Goal: Task Accomplishment & Management: Manage account settings

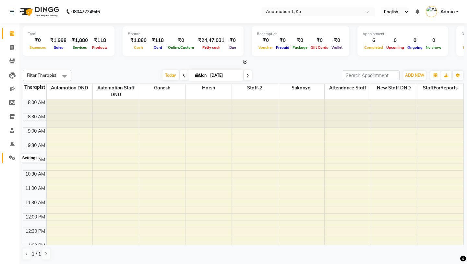
click at [10, 155] on icon at bounding box center [12, 157] width 6 height 5
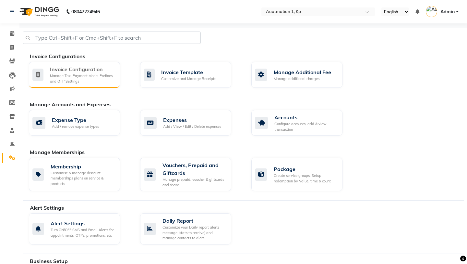
click at [63, 72] on div "Invoice Configuration" at bounding box center [82, 69] width 65 height 8
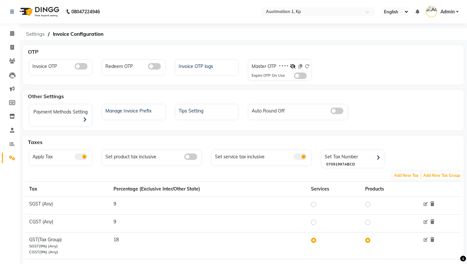
click at [34, 31] on span "Settings" at bounding box center [35, 34] width 25 height 12
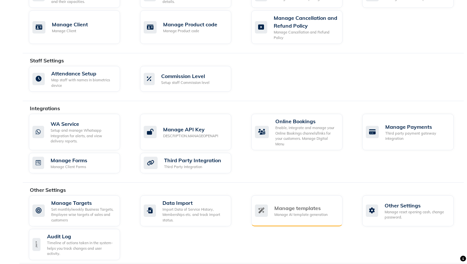
scroll to position [317, 0]
click at [421, 211] on div "Manage reset opening cash, change password." at bounding box center [417, 214] width 64 height 11
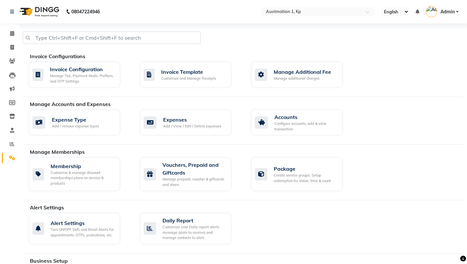
select select "2: 15"
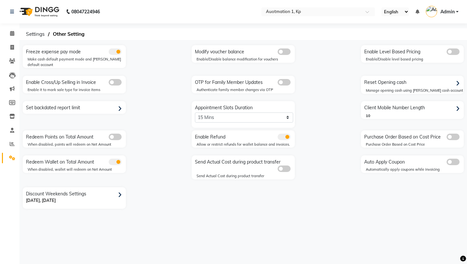
click at [115, 82] on span at bounding box center [115, 82] width 13 height 6
click at [109, 83] on input "checkbox" at bounding box center [109, 83] width 0 height 0
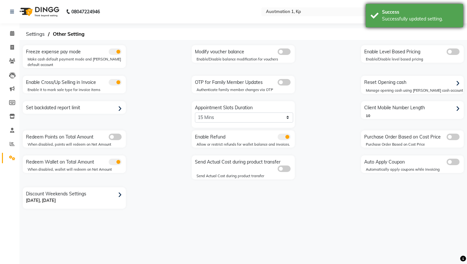
click at [443, 16] on div "Successfully updated setting." at bounding box center [420, 19] width 76 height 7
